Goal: Task Accomplishment & Management: Use online tool/utility

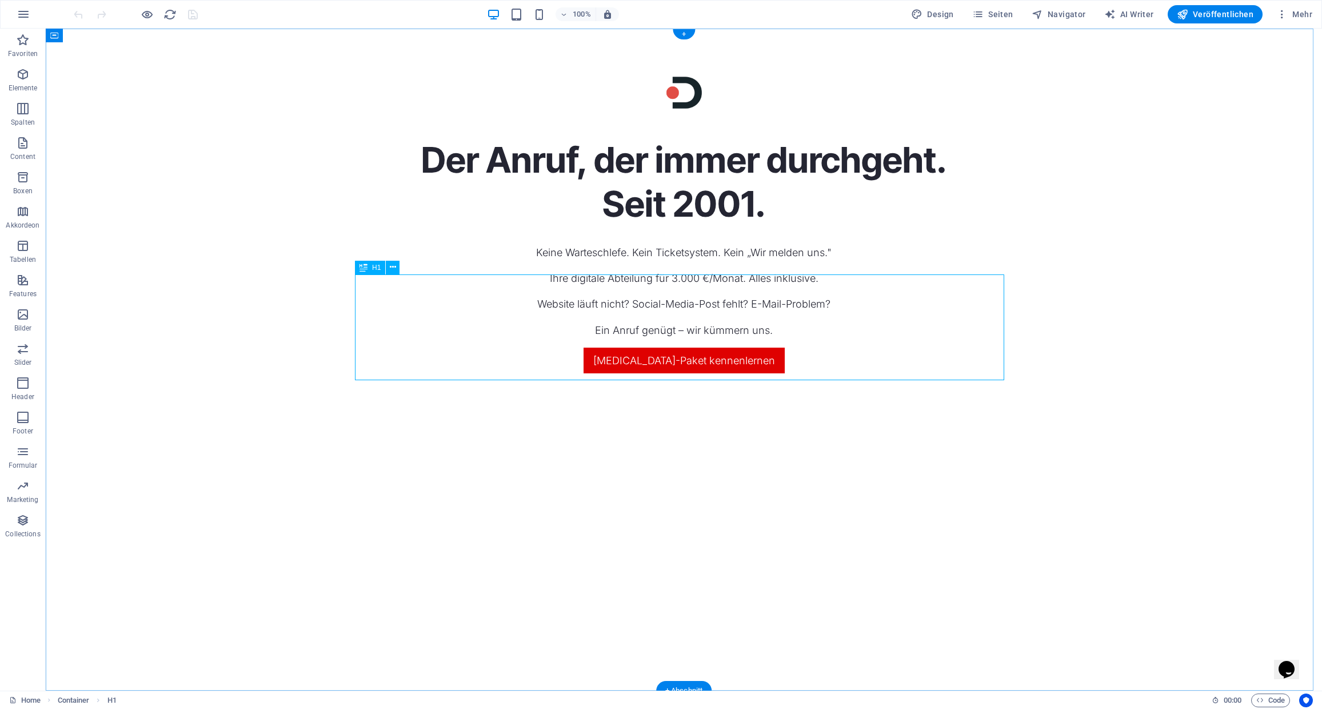
click at [669, 226] on div "Der Anruf, der immer durchgeht. Seit 2001." at bounding box center [683, 181] width 649 height 87
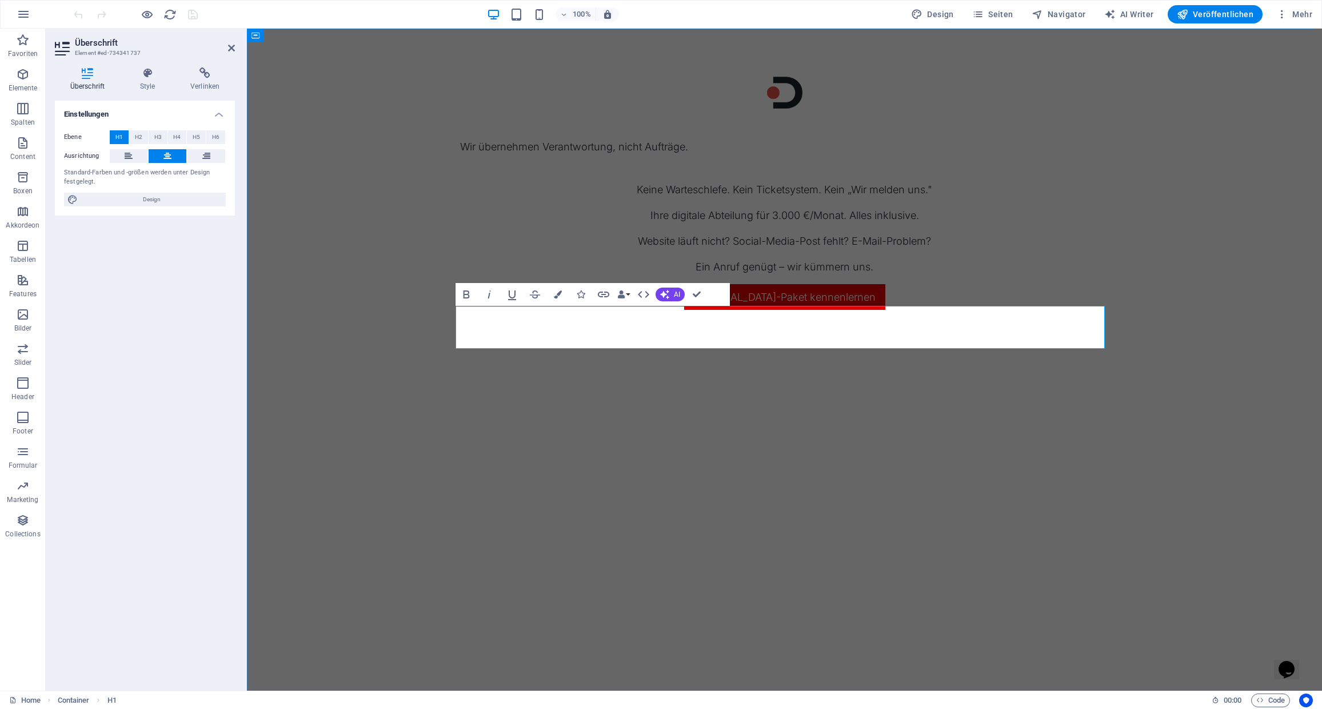
click at [666, 177] on h3 at bounding box center [784, 166] width 649 height 22
click at [659, 177] on div "Wir übernehmen Verantwortung, nicht Aufträge." at bounding box center [784, 157] width 649 height 38
click at [554, 185] on div "Wir übernehmen Verantwortung, nicht Aufträge. Keine Warteschlefe. Kein Ticketsy…" at bounding box center [784, 360] width 1075 height 662
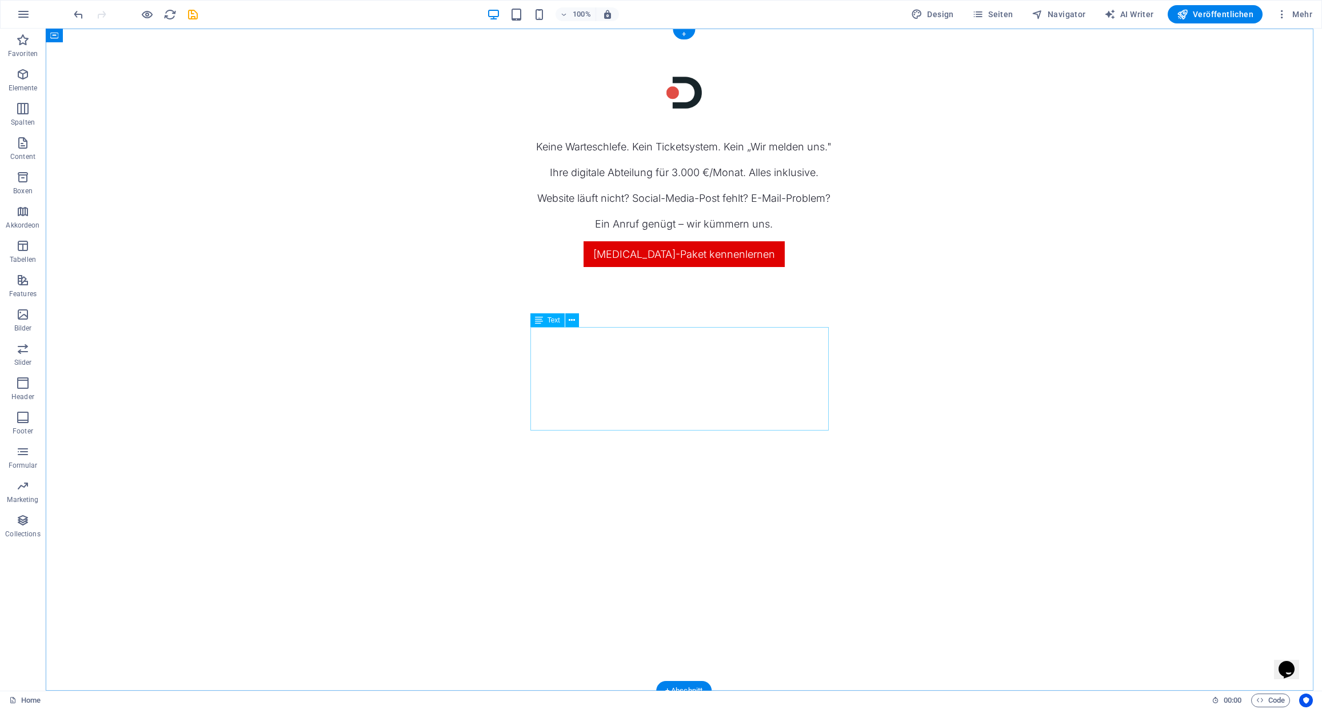
click at [659, 232] on div "Keine Warteschlefe. Kein Ticketsystem. Kein „Wir melden uns." Ihre digitale Abt…" at bounding box center [683, 185] width 649 height 94
click at [542, 111] on figure at bounding box center [683, 92] width 649 height 37
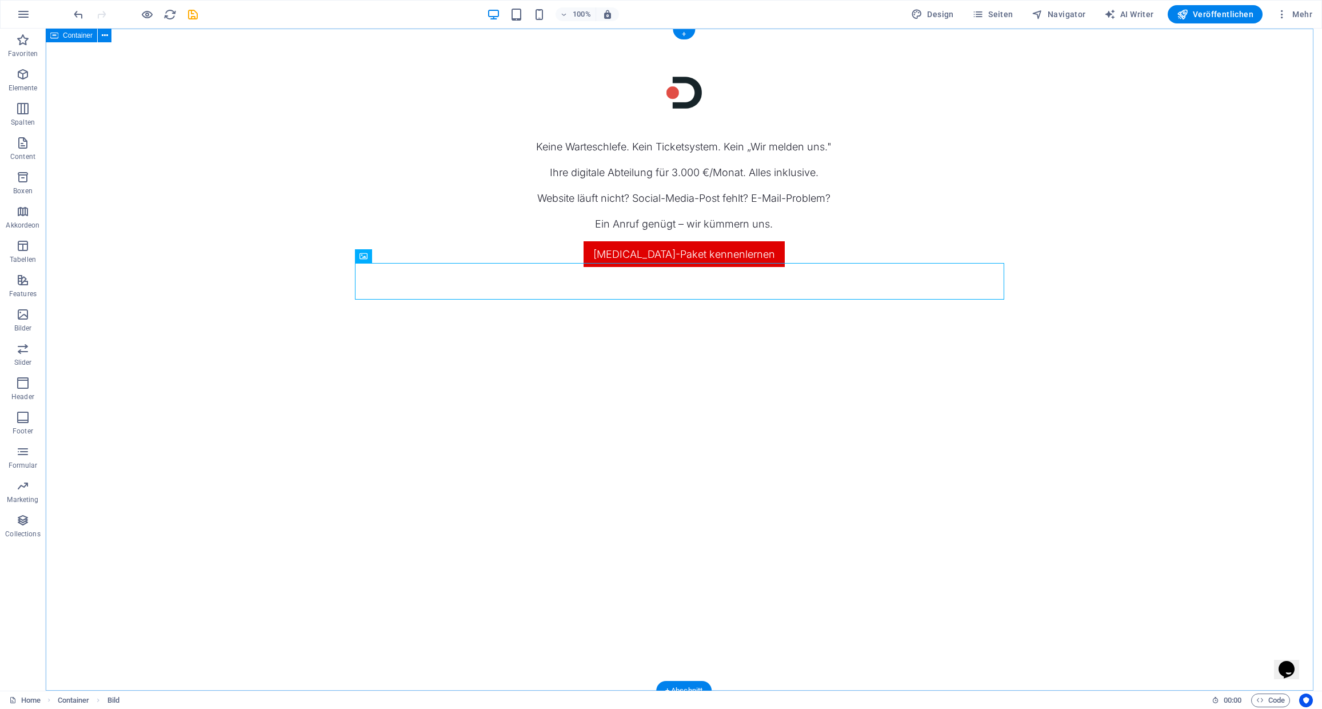
click at [445, 370] on div "Keine Warteschlefe. Kein Ticketsystem. Kein „Wir melden uns." Ihre digitale Abt…" at bounding box center [684, 360] width 1276 height 662
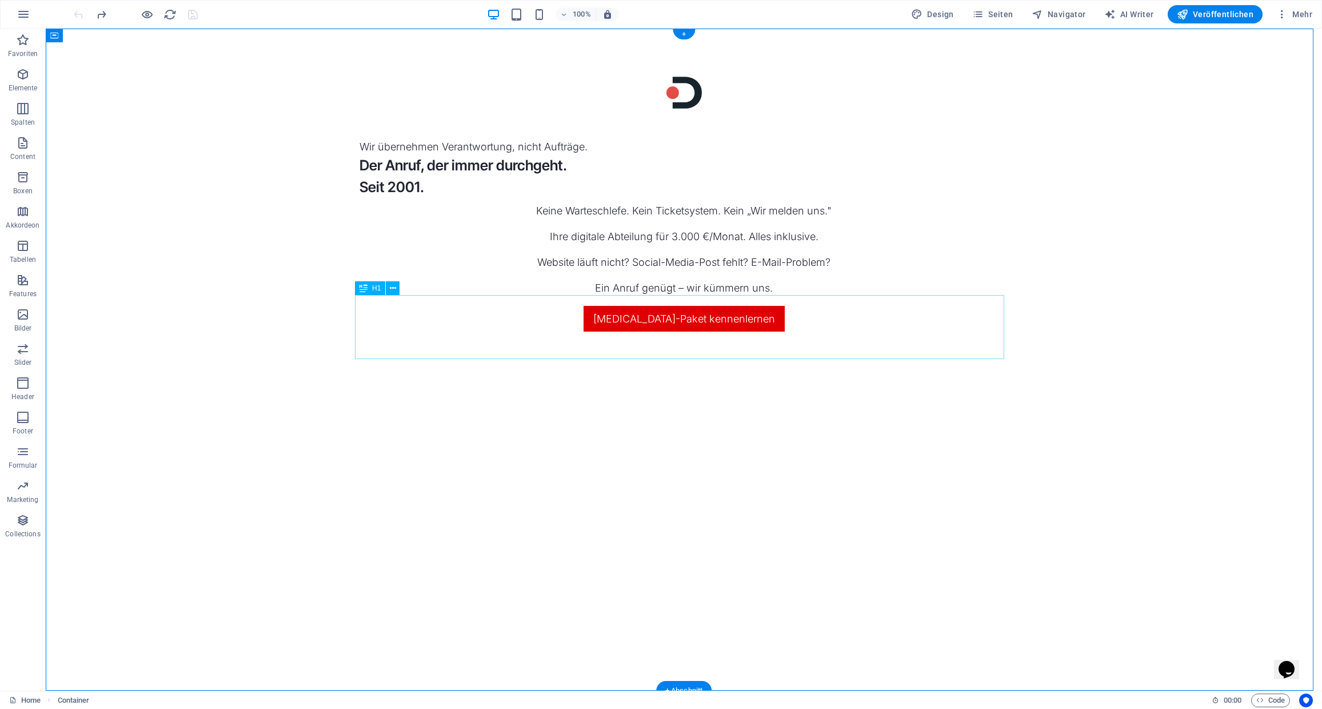
click at [485, 198] on div "Wir übernehmen Verantwortung, nicht Aufträge. Der Anruf, der immer durchgeht. S…" at bounding box center [683, 167] width 649 height 59
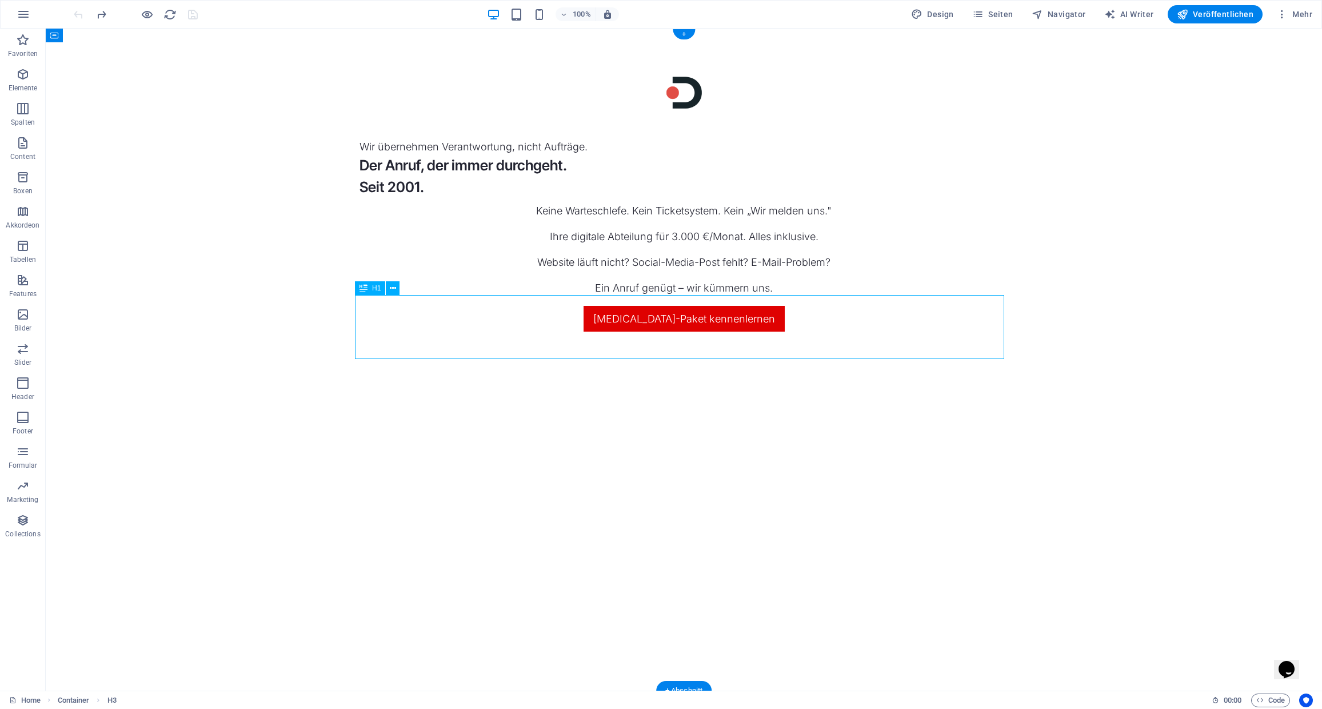
click at [484, 198] on div "Wir übernehmen Verantwortung, nicht Aufträge. Der Anruf, der immer durchgeht. S…" at bounding box center [683, 167] width 649 height 59
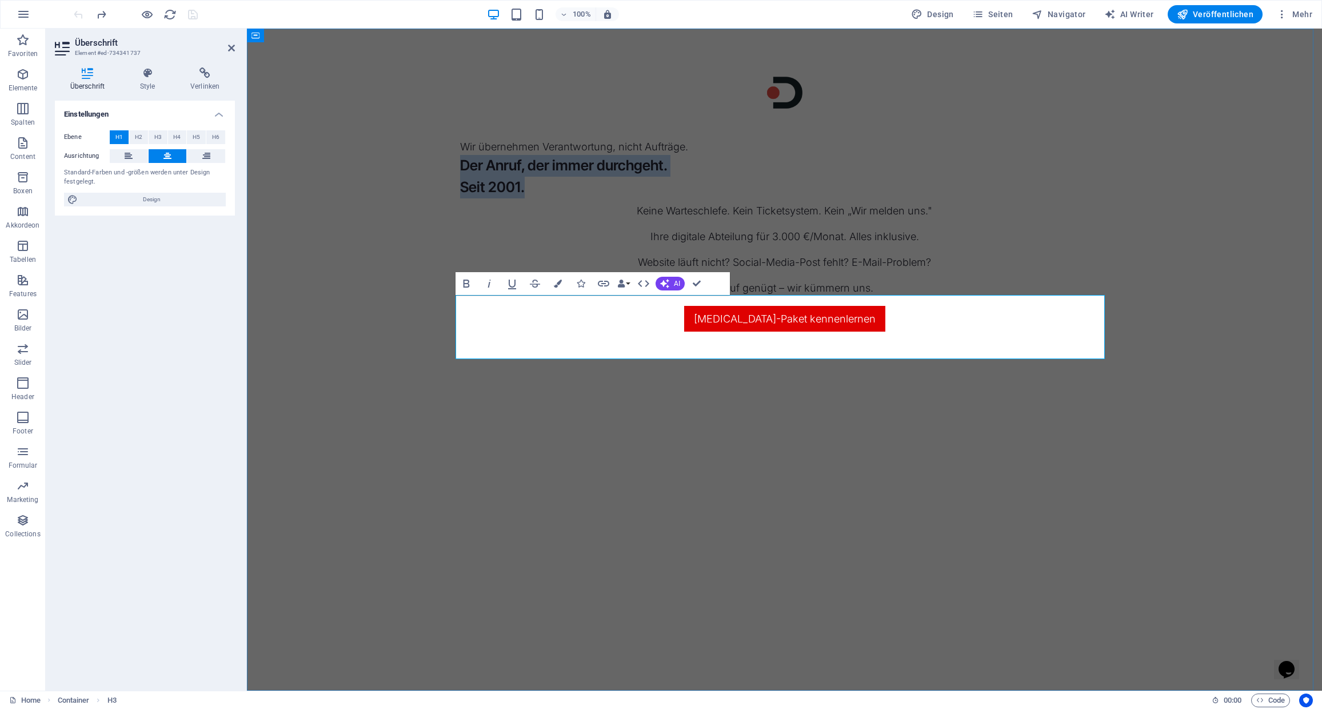
click at [609, 198] on h3 "Der Anruf, der immer durchgeht. Seit 2001." at bounding box center [784, 176] width 649 height 43
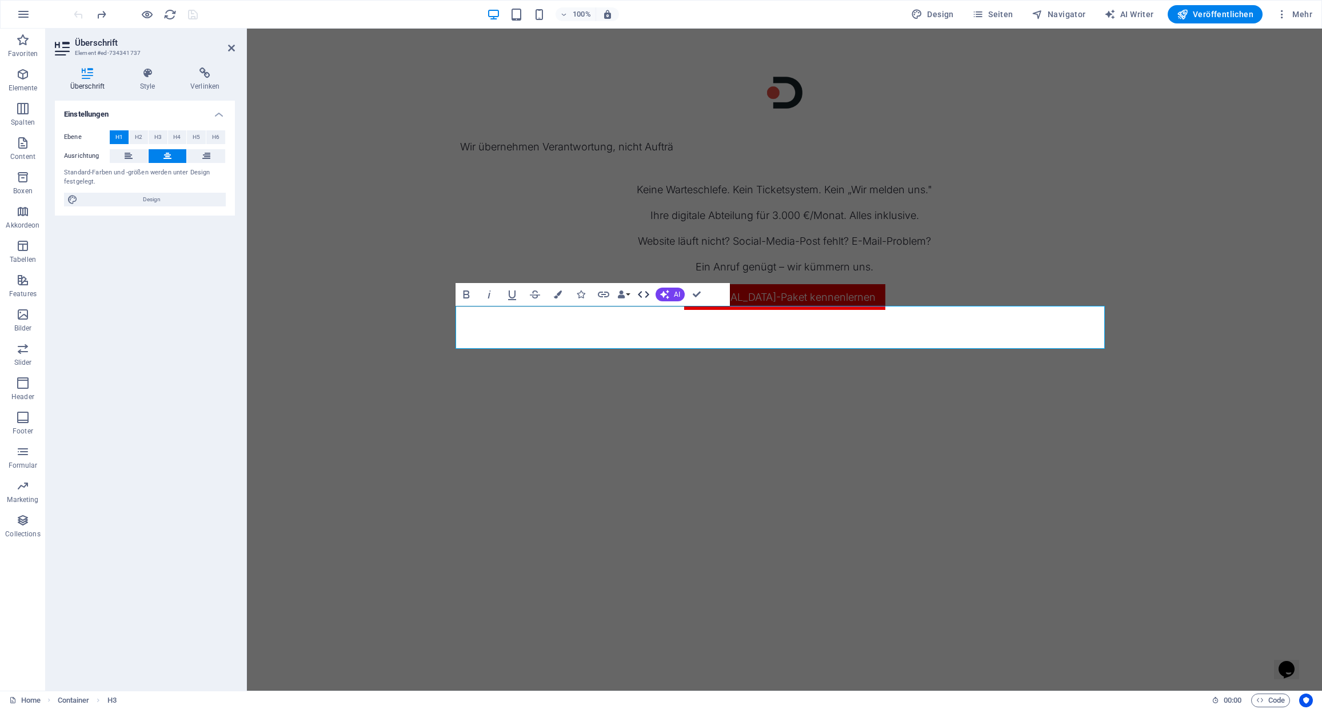
click at [643, 295] on icon "button" at bounding box center [644, 294] width 14 height 14
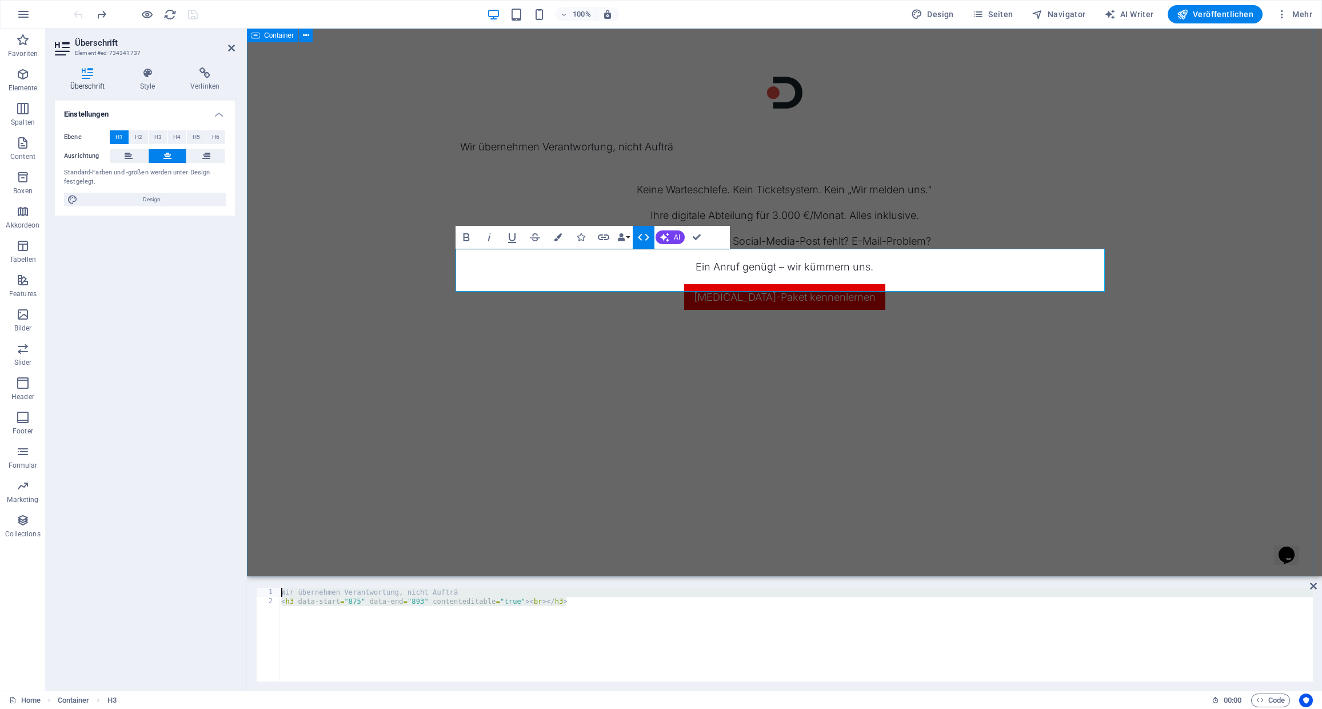
drag, startPoint x: 875, startPoint y: 631, endPoint x: 298, endPoint y: 573, distance: 579.6
click at [518, 619] on div "Wir übernehmen Verantwortung, nicht Aufträ < h3 data-start = "875" data-end = "…" at bounding box center [796, 643] width 1034 height 112
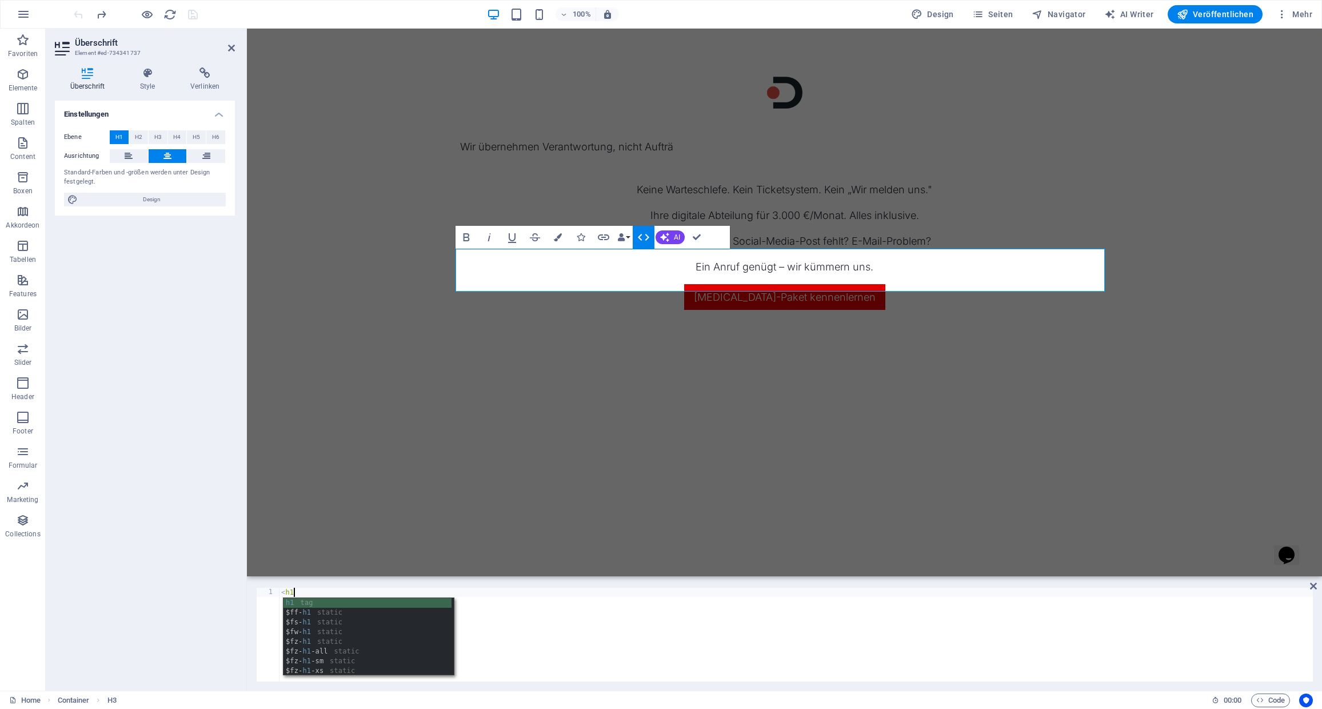
scroll to position [0, 1]
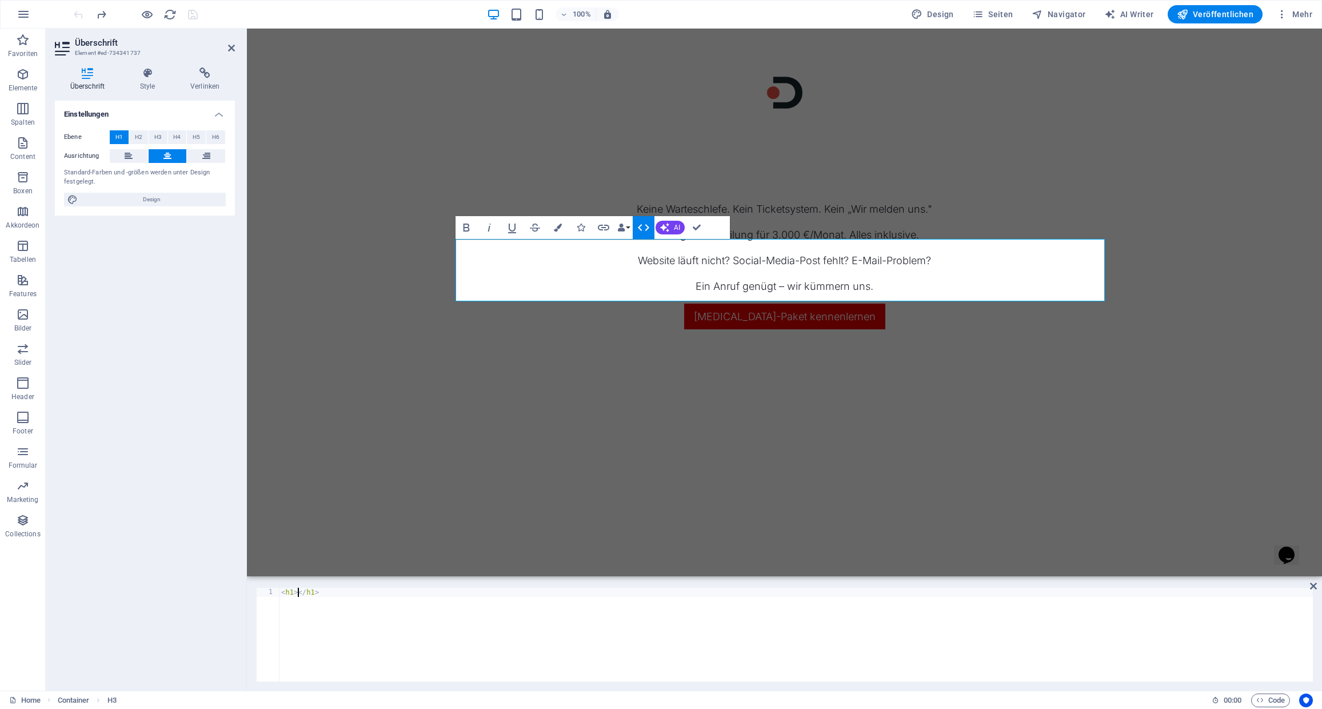
paste textarea "Wir übernehmen Verantwortung, nicht Aufträge.</h1>"
type textarea "<h1>Wir übernehmen Verantwortung, nicht Aufträge.</h1>"
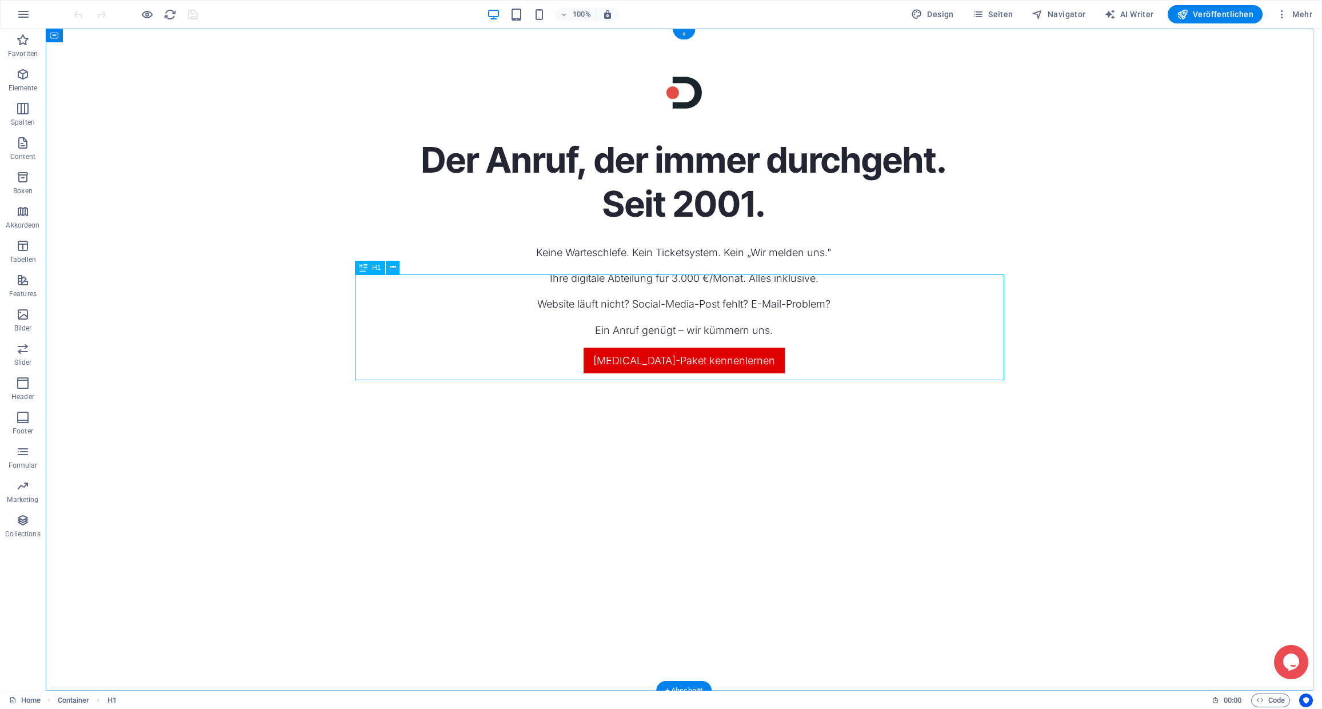
click at [606, 226] on div "Der Anruf, der immer durchgeht. Seit 2001." at bounding box center [683, 181] width 649 height 87
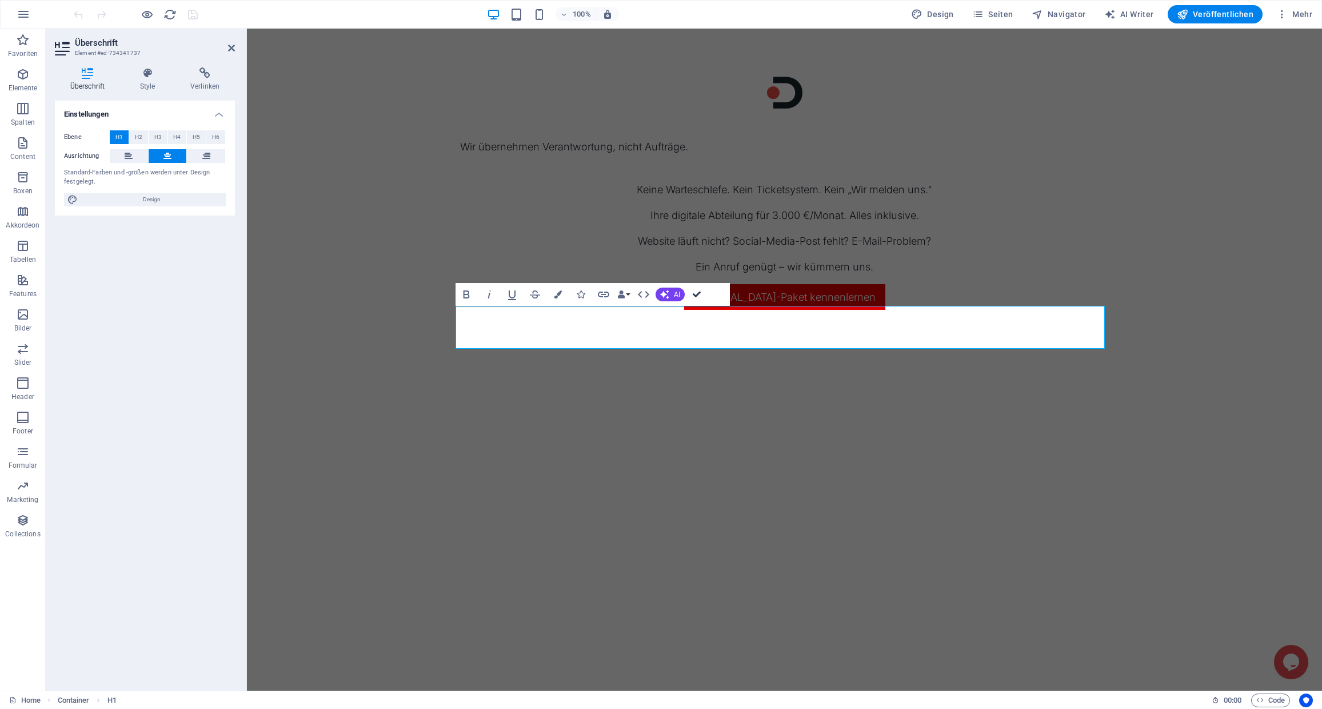
drag, startPoint x: 693, startPoint y: 293, endPoint x: 637, endPoint y: 271, distance: 60.1
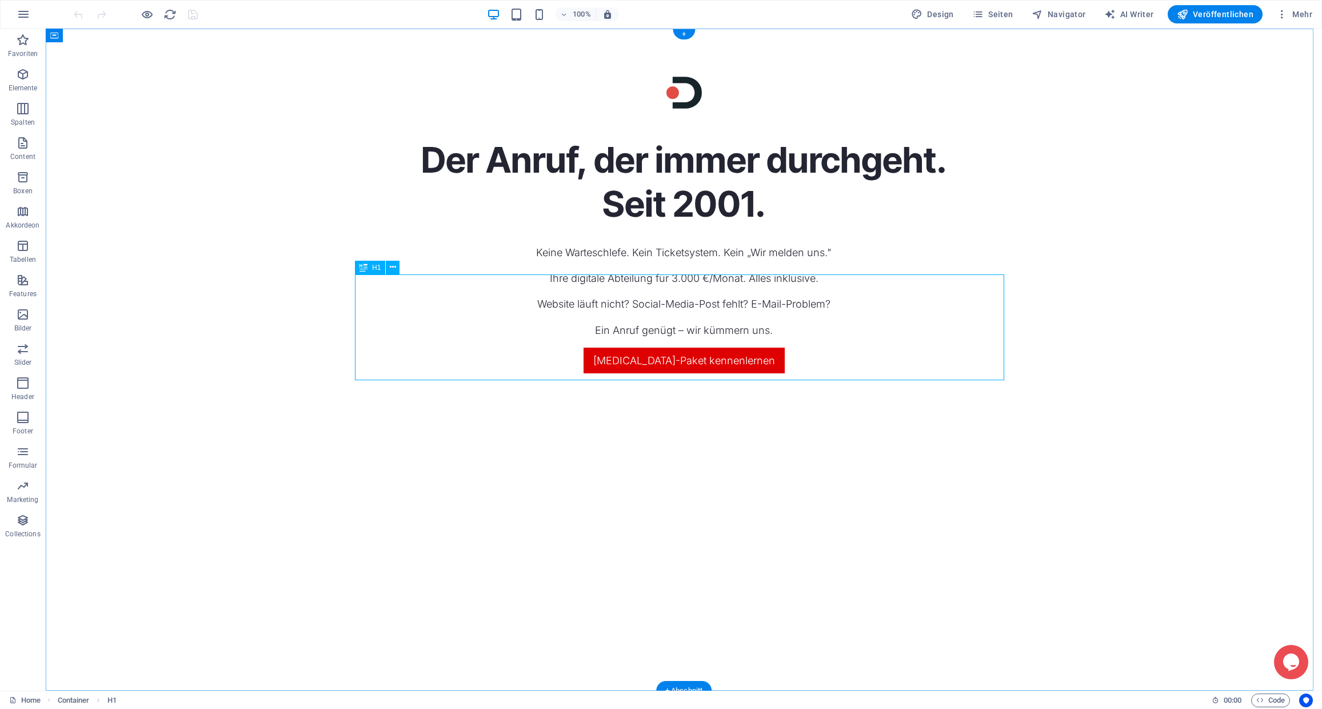
click at [749, 226] on div "Der Anruf, der immer durchgeht. Seit 2001." at bounding box center [683, 181] width 649 height 87
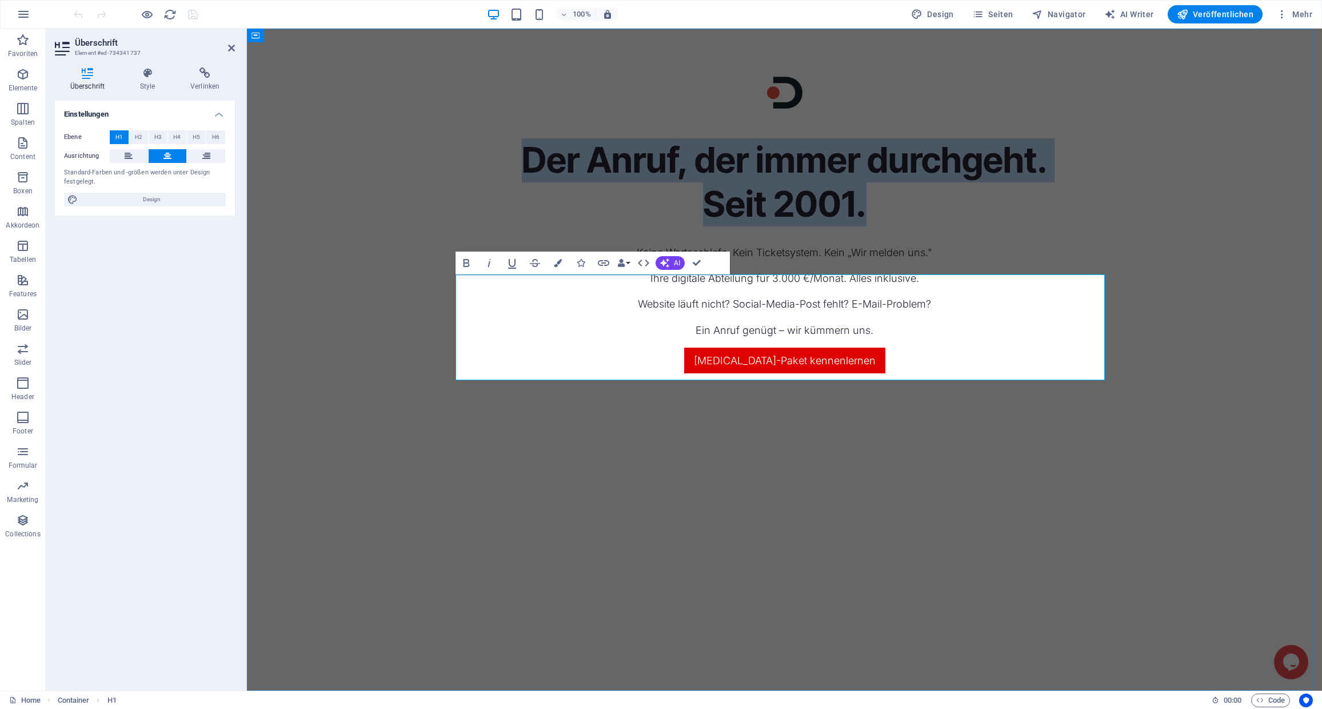
click at [829, 226] on h1 "Der Anruf, der immer durchgeht. Seit 2001." at bounding box center [784, 181] width 649 height 87
drag, startPoint x: 843, startPoint y: 335, endPoint x: 535, endPoint y: 287, distance: 311.7
click at [535, 226] on h1 "Der Anruf, der immer durchgeht. Seit 2001." at bounding box center [784, 181] width 649 height 87
copy h1 "er Anruf, der immer durchgeht. Seit 2001"
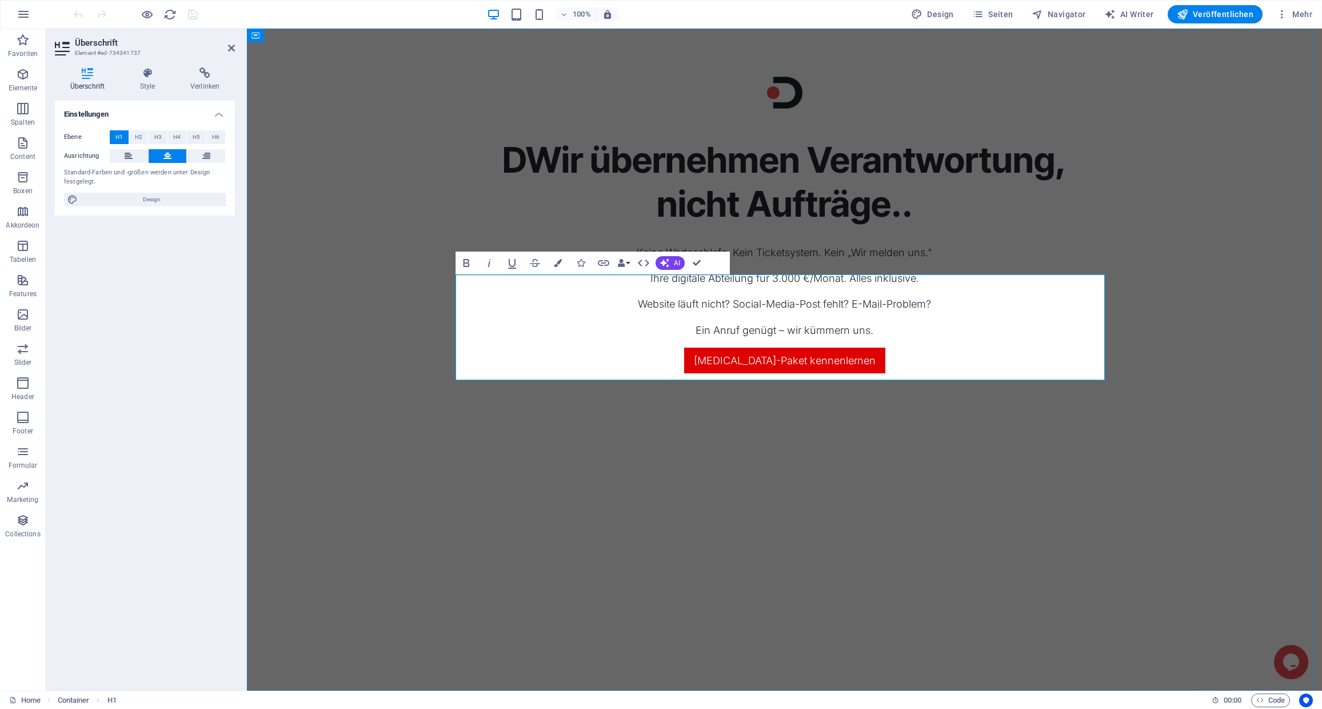
scroll to position [0, 2]
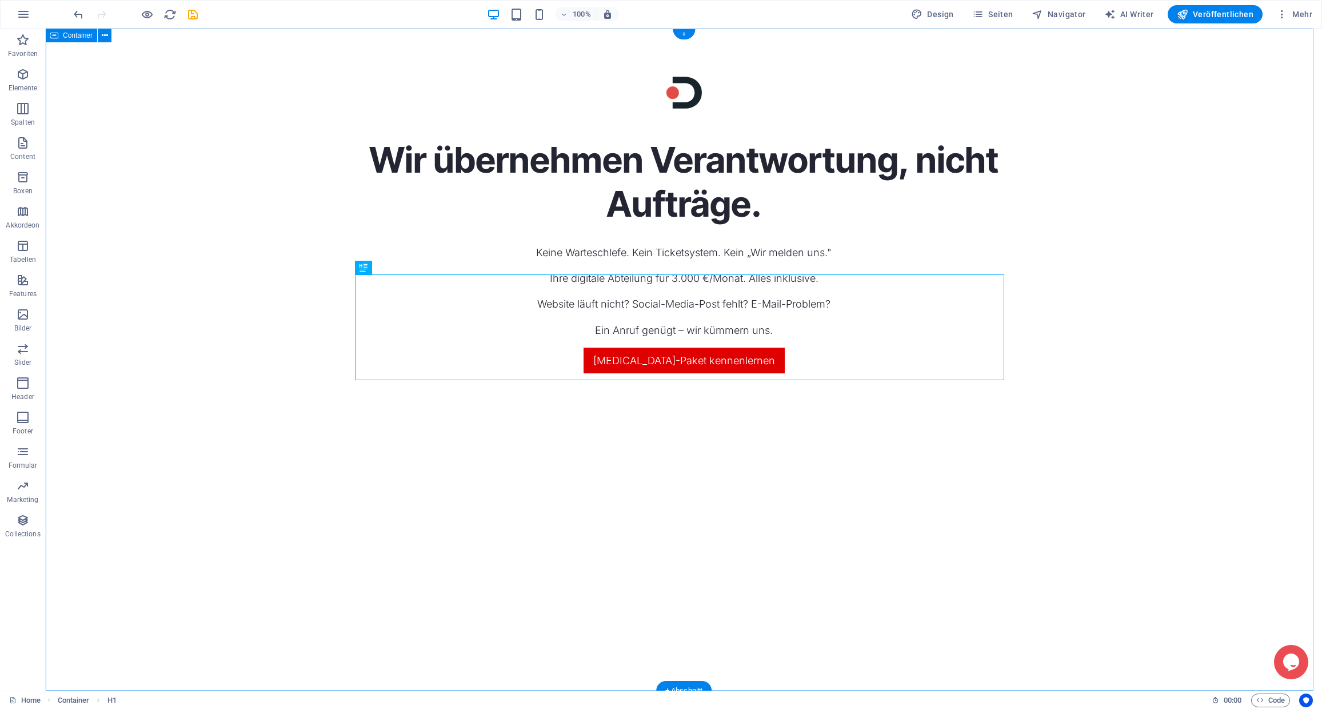
click at [1067, 335] on div "Wir übernehmen Verantwortung, nicht Aufträge. Keine Warteschlefe. Kein Ticketsy…" at bounding box center [684, 360] width 1276 height 662
click at [706, 338] on div "Keine Warteschlefe. Kein Ticketsystem. Kein „Wir melden uns." Ihre digitale Abt…" at bounding box center [683, 291] width 649 height 94
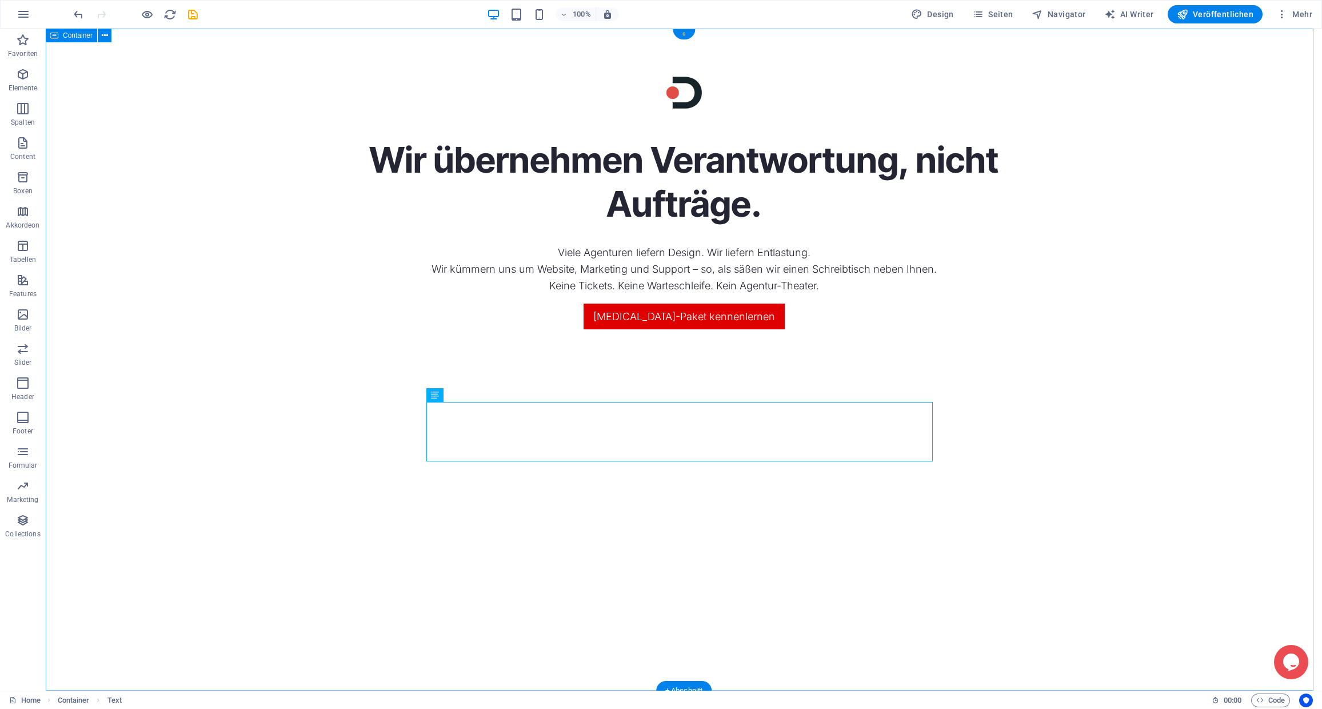
click at [1013, 452] on div "Wir übernehmen Verantwortung, nicht Aufträge. Viele Agenturen liefern Design. W…" at bounding box center [684, 360] width 1276 height 662
click at [733, 294] on div "Viele Agenturen liefern Design. Wir liefern Entlastung. Wir kümmern uns um Webs…" at bounding box center [683, 269] width 649 height 50
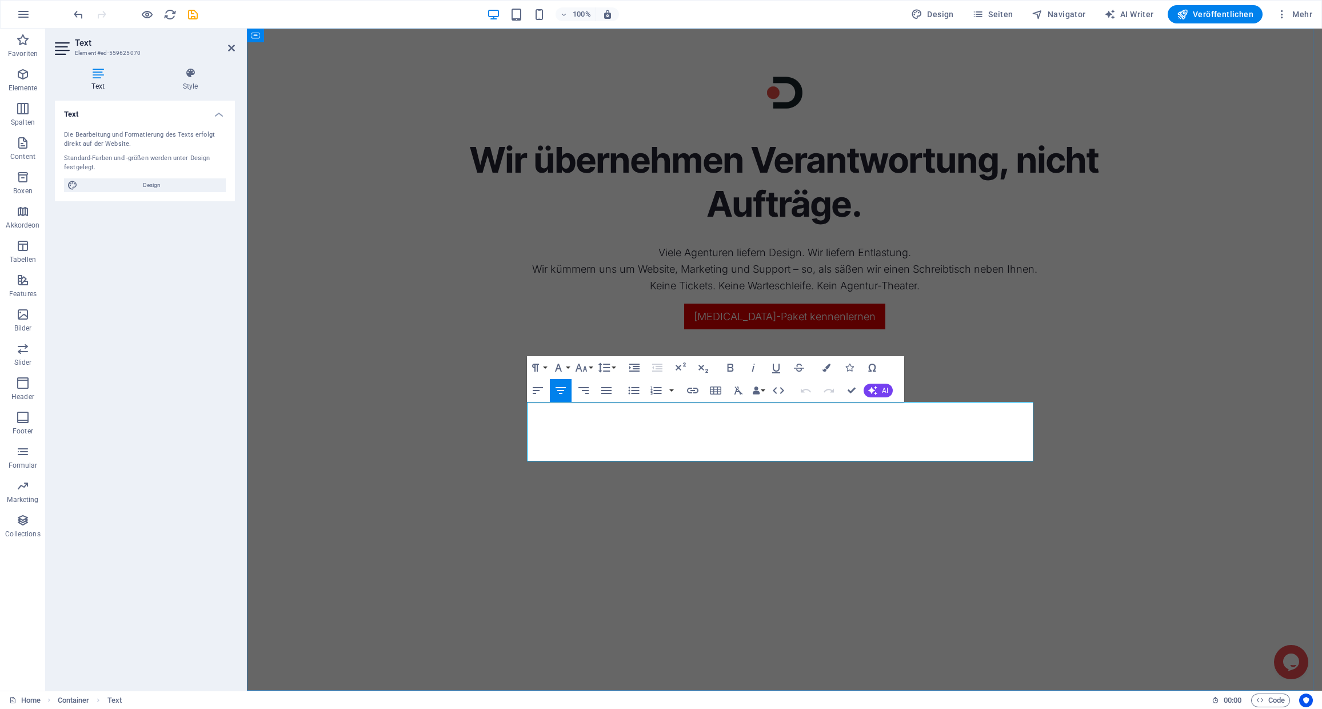
click at [974, 294] on p "Viele Agenturen liefern Design. Wir liefern Entlastung. Wir kümmern uns um Webs…" at bounding box center [784, 269] width 649 height 50
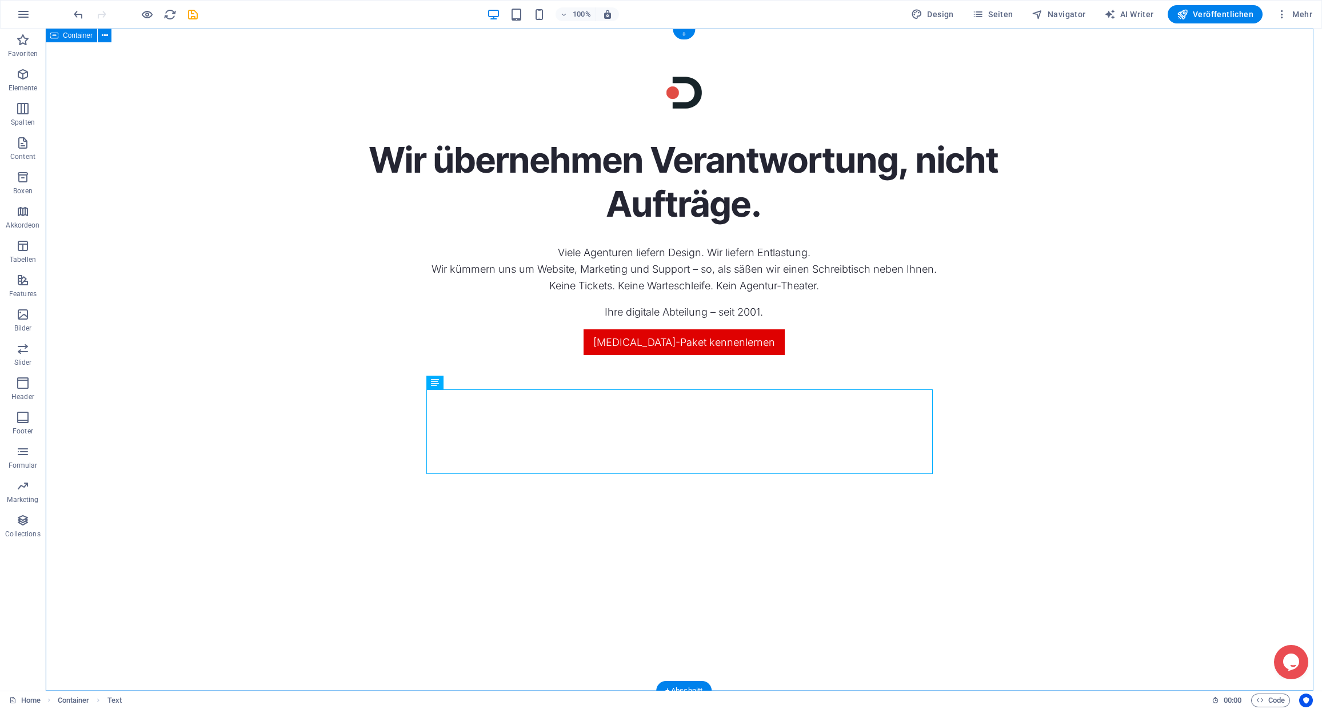
click at [1161, 408] on div "Wir übernehmen Verantwortung, nicht Aufträge. Viele Agenturen liefern Design. W…" at bounding box center [684, 360] width 1276 height 662
